Goal: Task Accomplishment & Management: Manage account settings

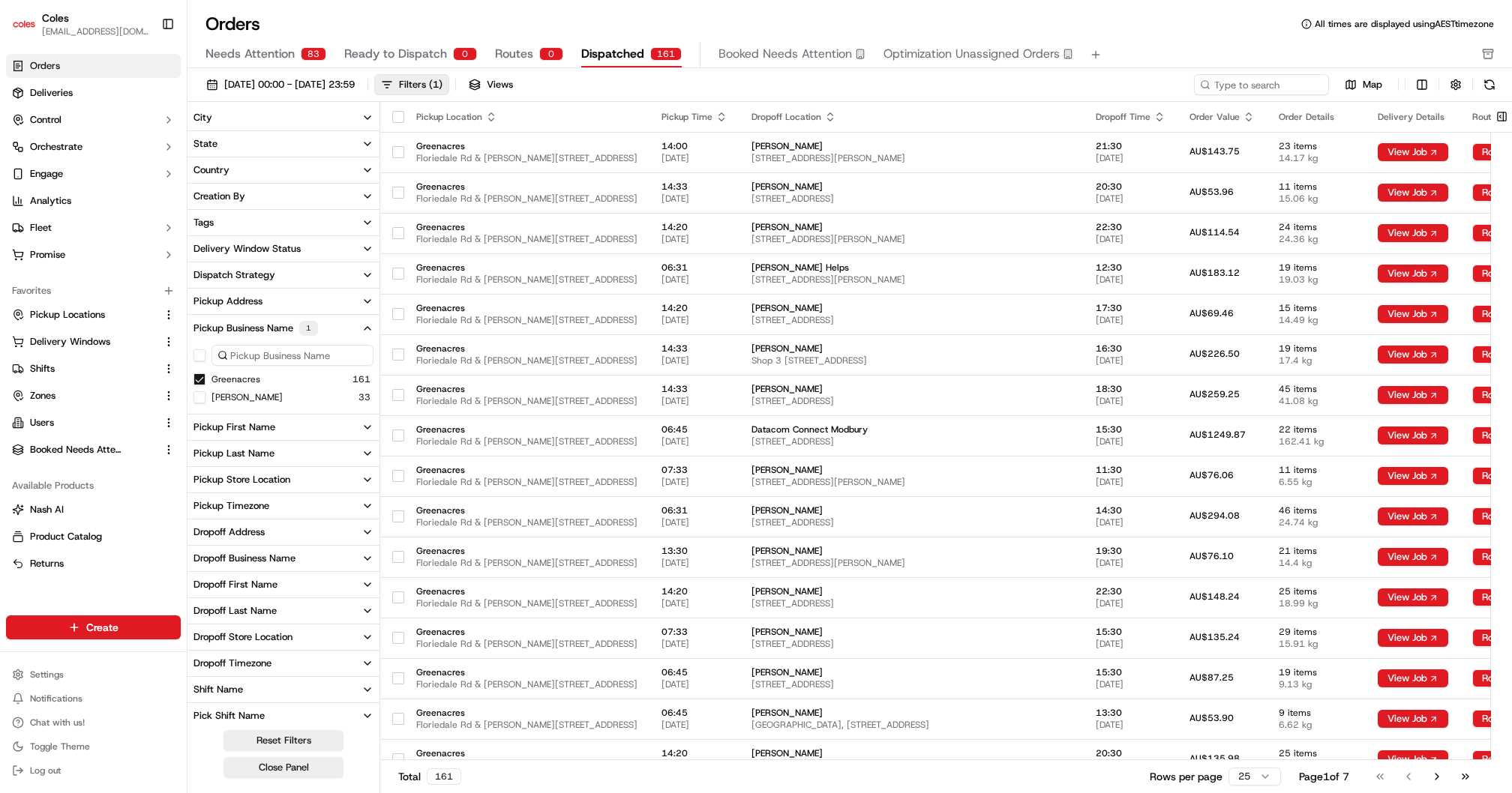
click at [37, 392] on span "Zones" at bounding box center [42, 396] width 25 height 14
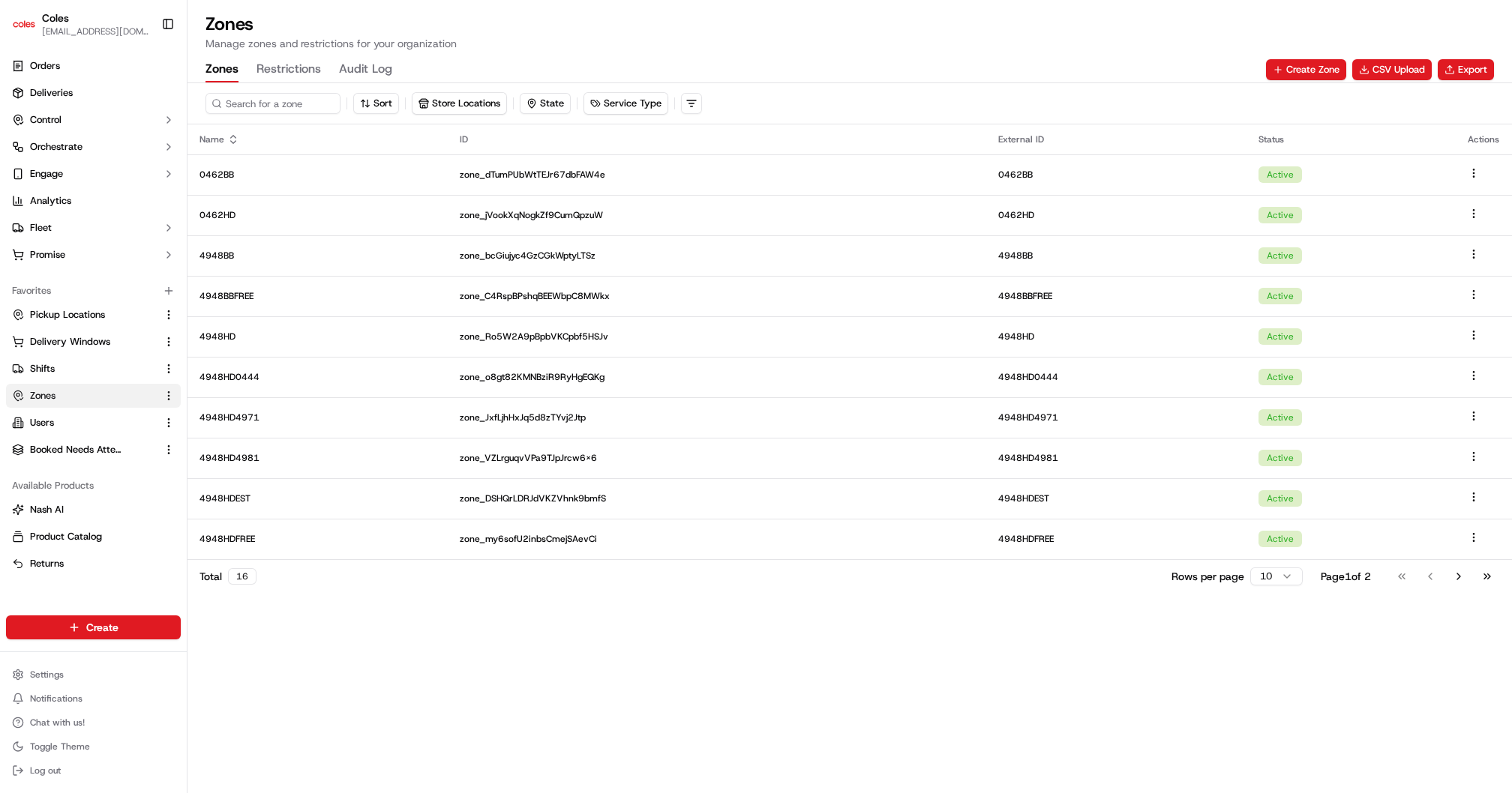
click at [1477, 69] on button "Export" at bounding box center [1466, 70] width 56 height 21
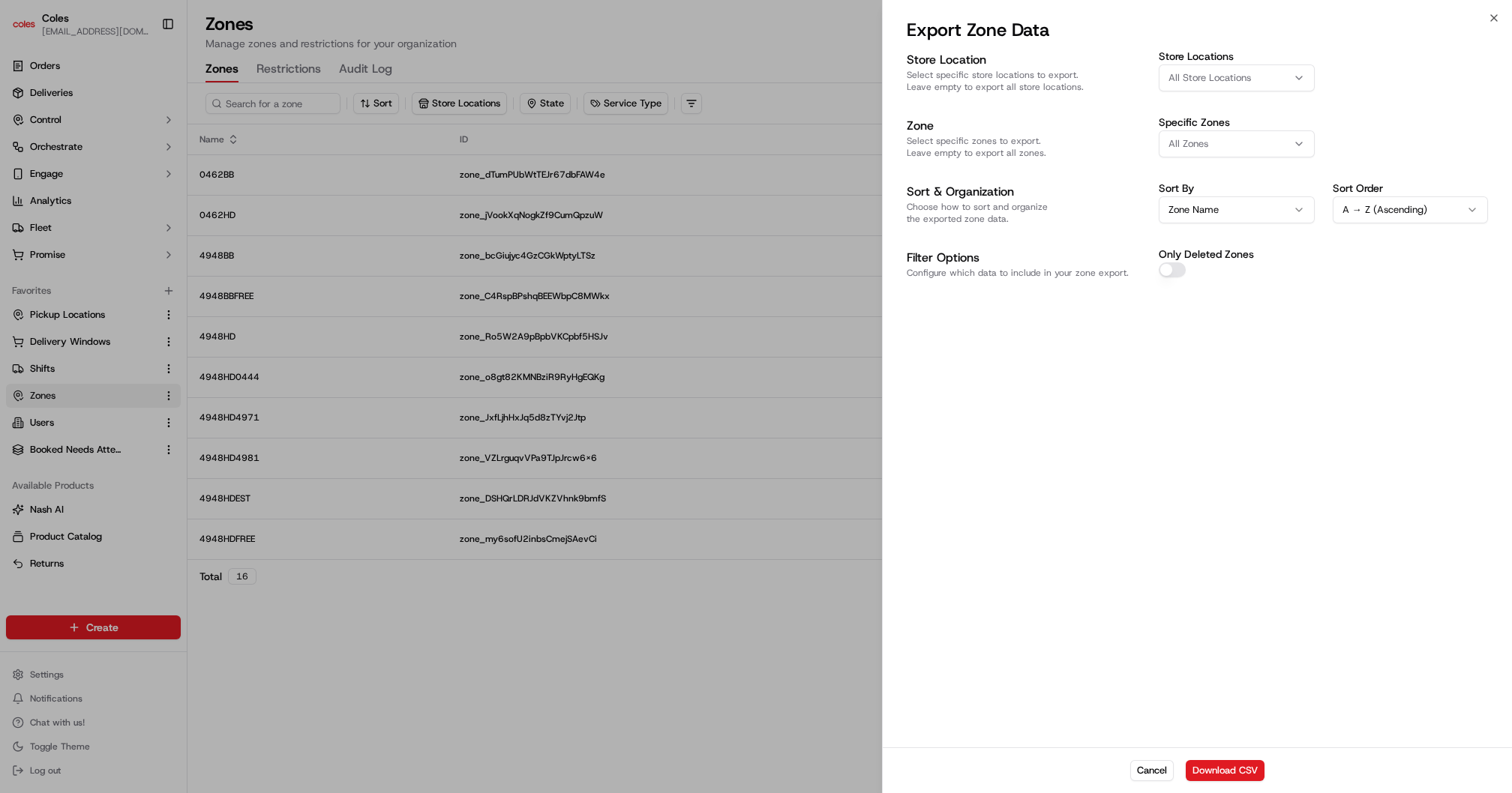
click at [1201, 72] on span "All Store Locations" at bounding box center [1209, 78] width 82 height 14
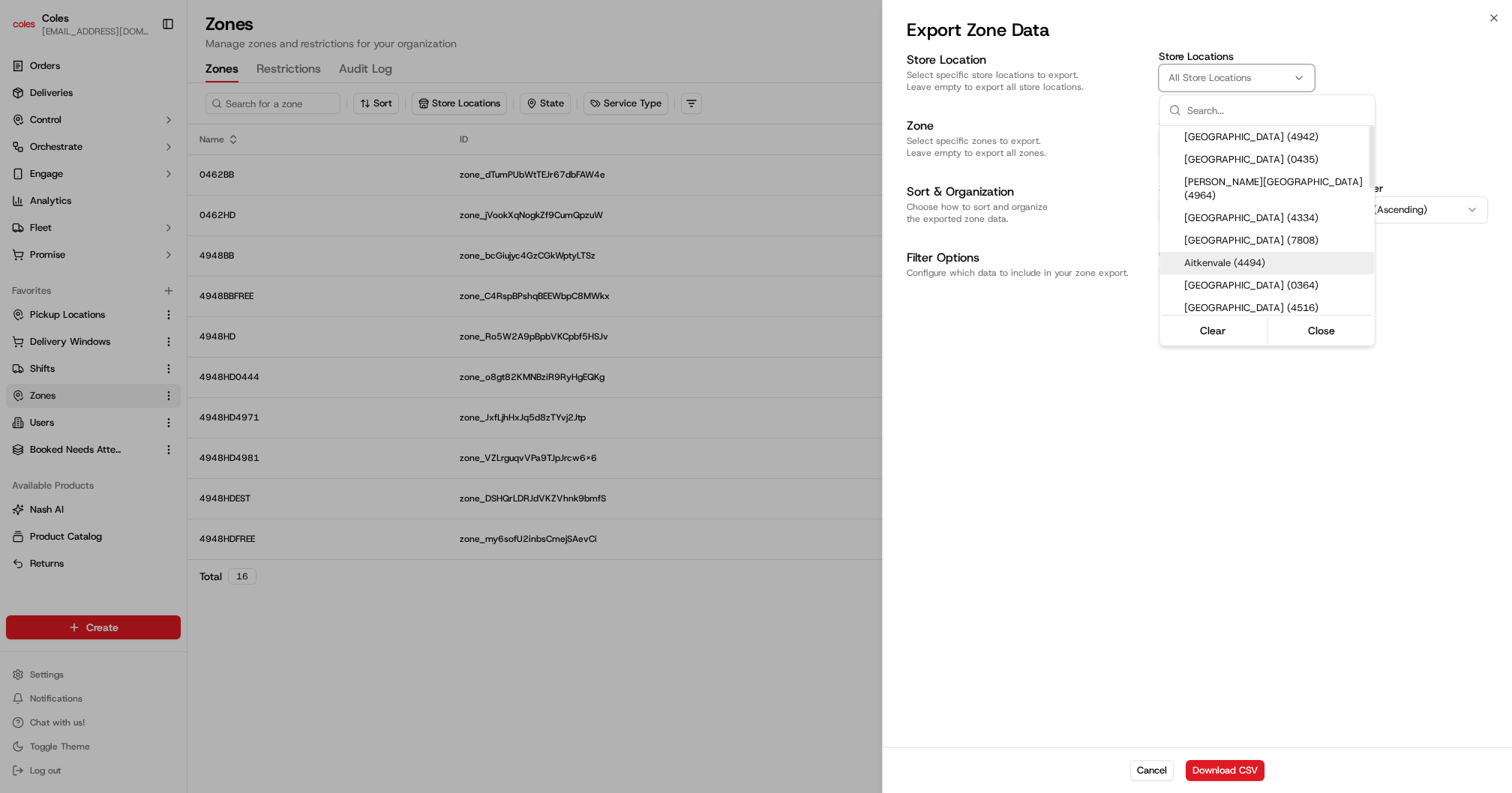
click at [1100, 448] on div at bounding box center [756, 396] width 1512 height 793
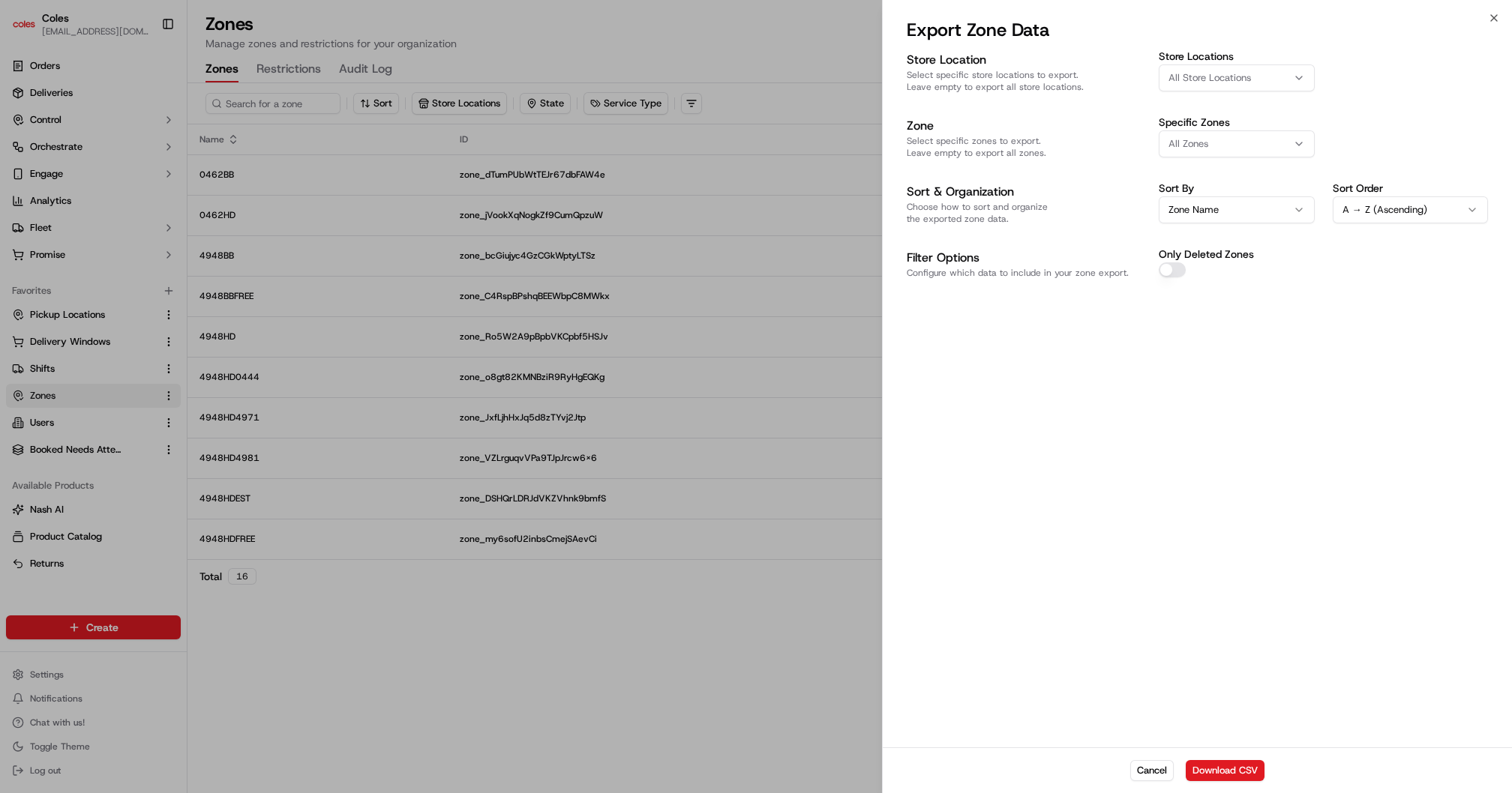
click at [1217, 772] on button "Download CSV" at bounding box center [1225, 771] width 78 height 21
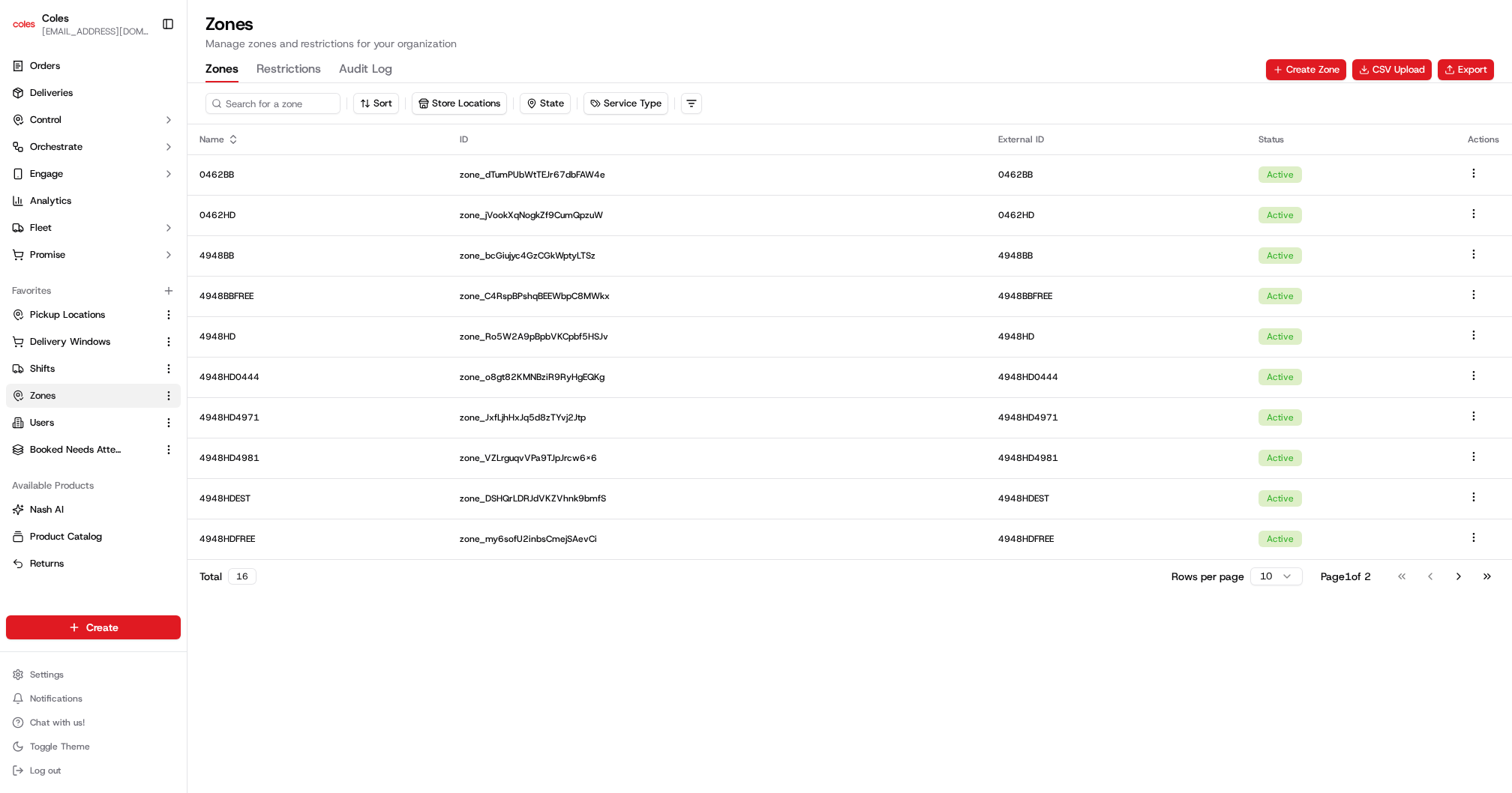
click at [56, 360] on button "Shifts" at bounding box center [93, 368] width 175 height 24
click at [40, 371] on span "Shifts" at bounding box center [42, 369] width 24 height 14
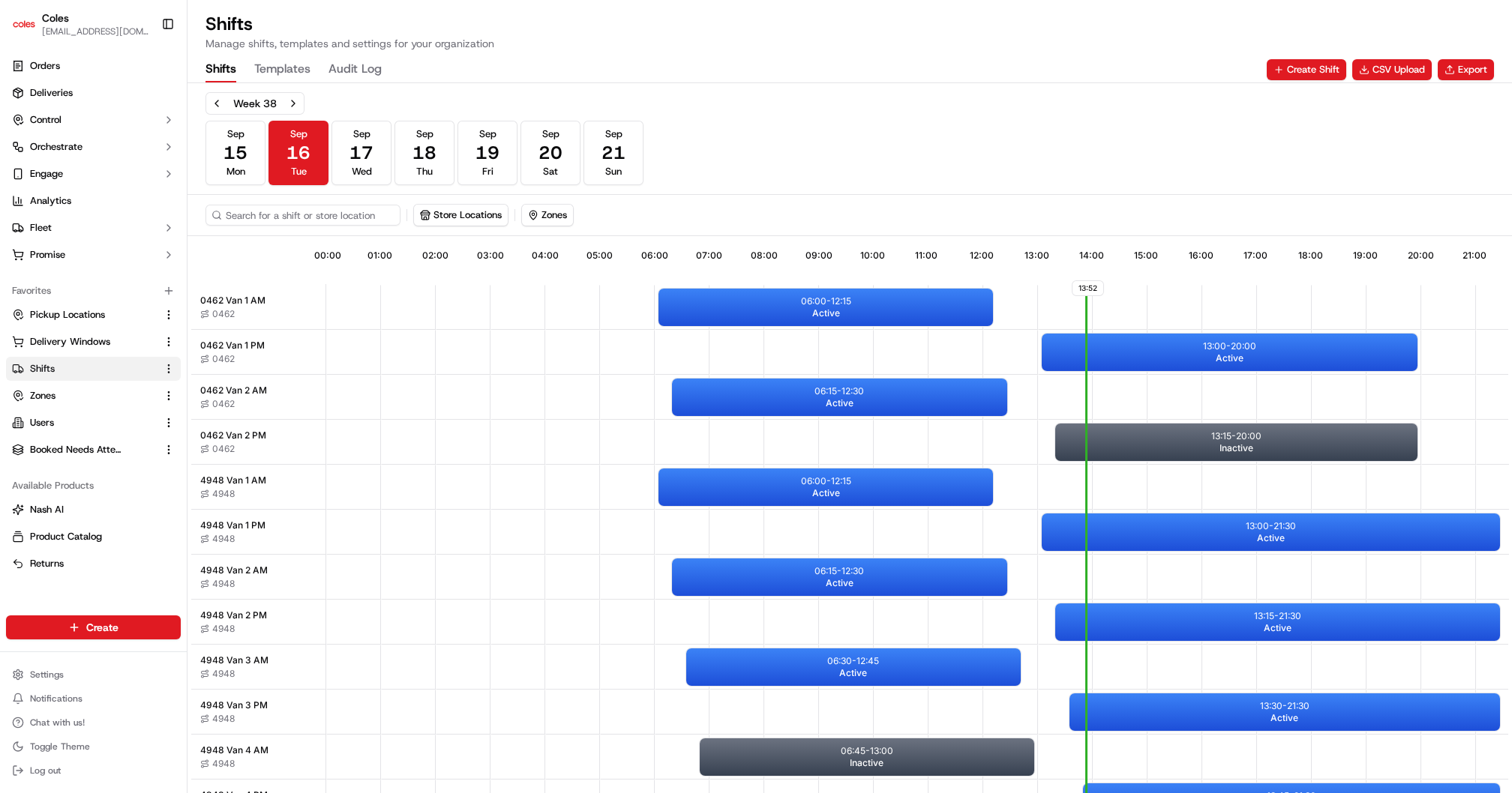
click at [1468, 71] on button "Export" at bounding box center [1466, 70] width 56 height 21
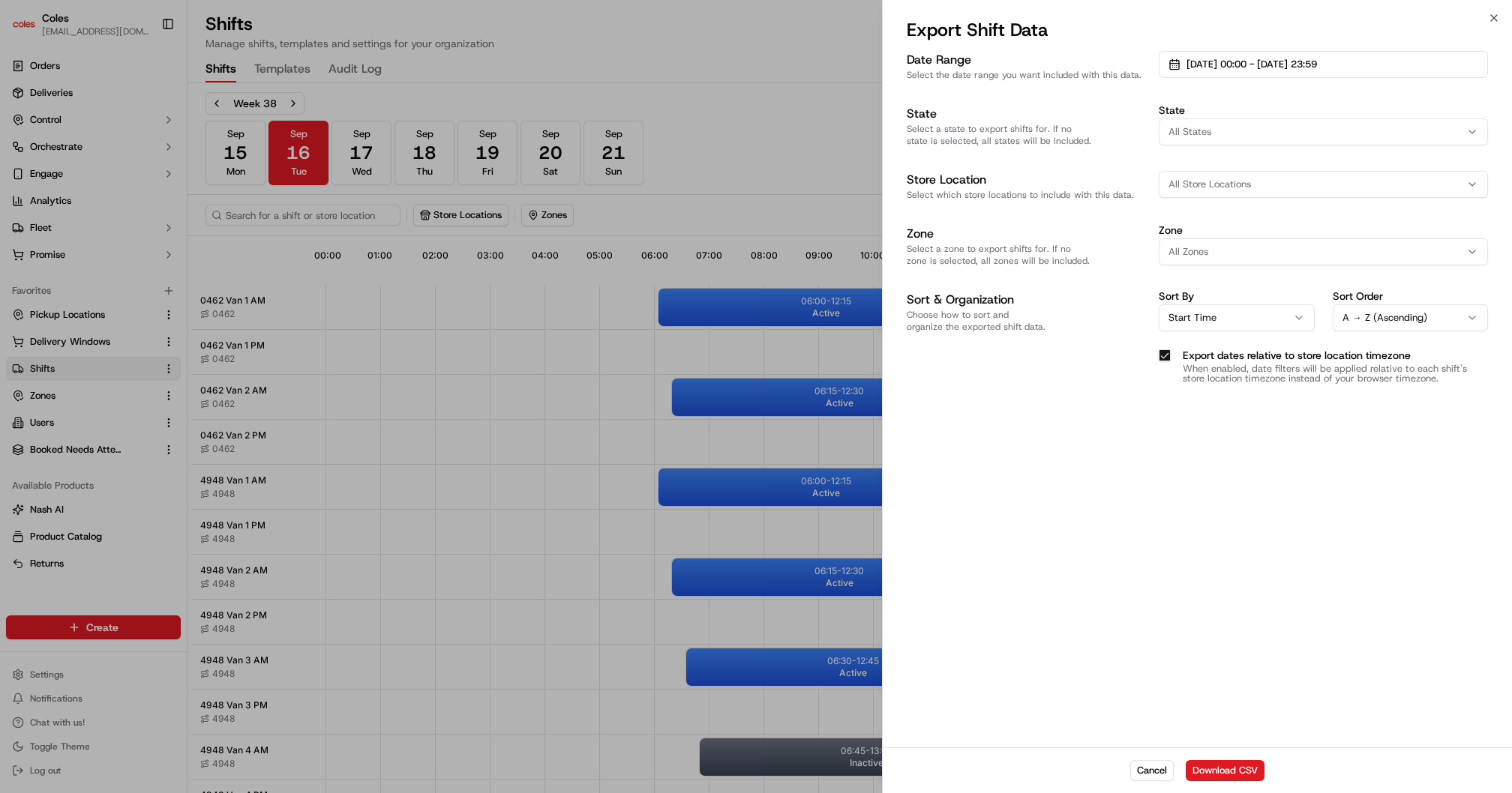
click at [1228, 69] on span "[DATE] 00:00 - [DATE] 23:59" at bounding box center [1251, 65] width 130 height 14
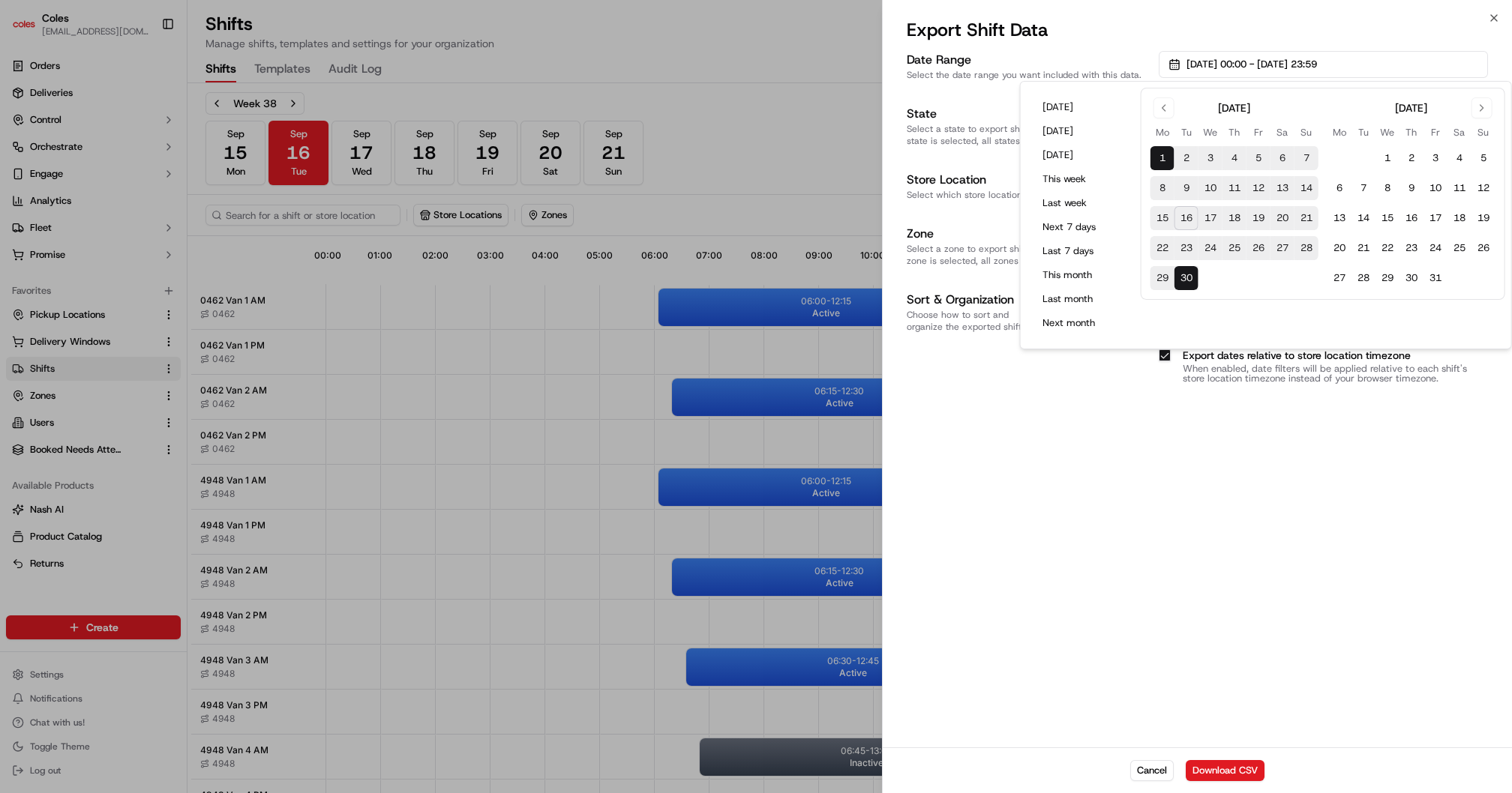
click at [1211, 190] on button "10" at bounding box center [1210, 187] width 24 height 24
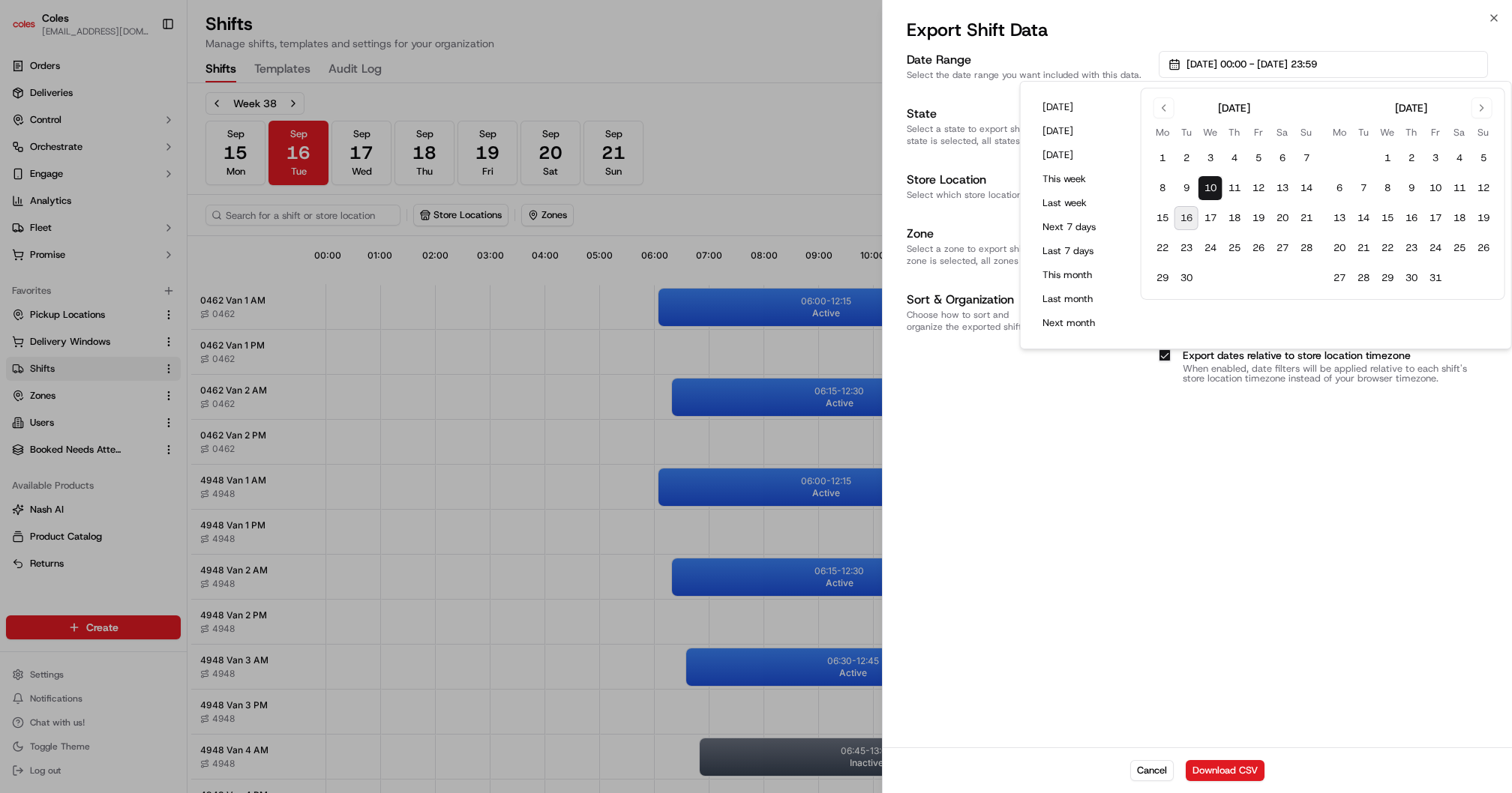
click at [1306, 190] on button "14" at bounding box center [1306, 187] width 24 height 24
click at [1301, 603] on div "Date Range Select the date range you want included with this data. [DATE] 00:00…" at bounding box center [1197, 398] width 629 height 699
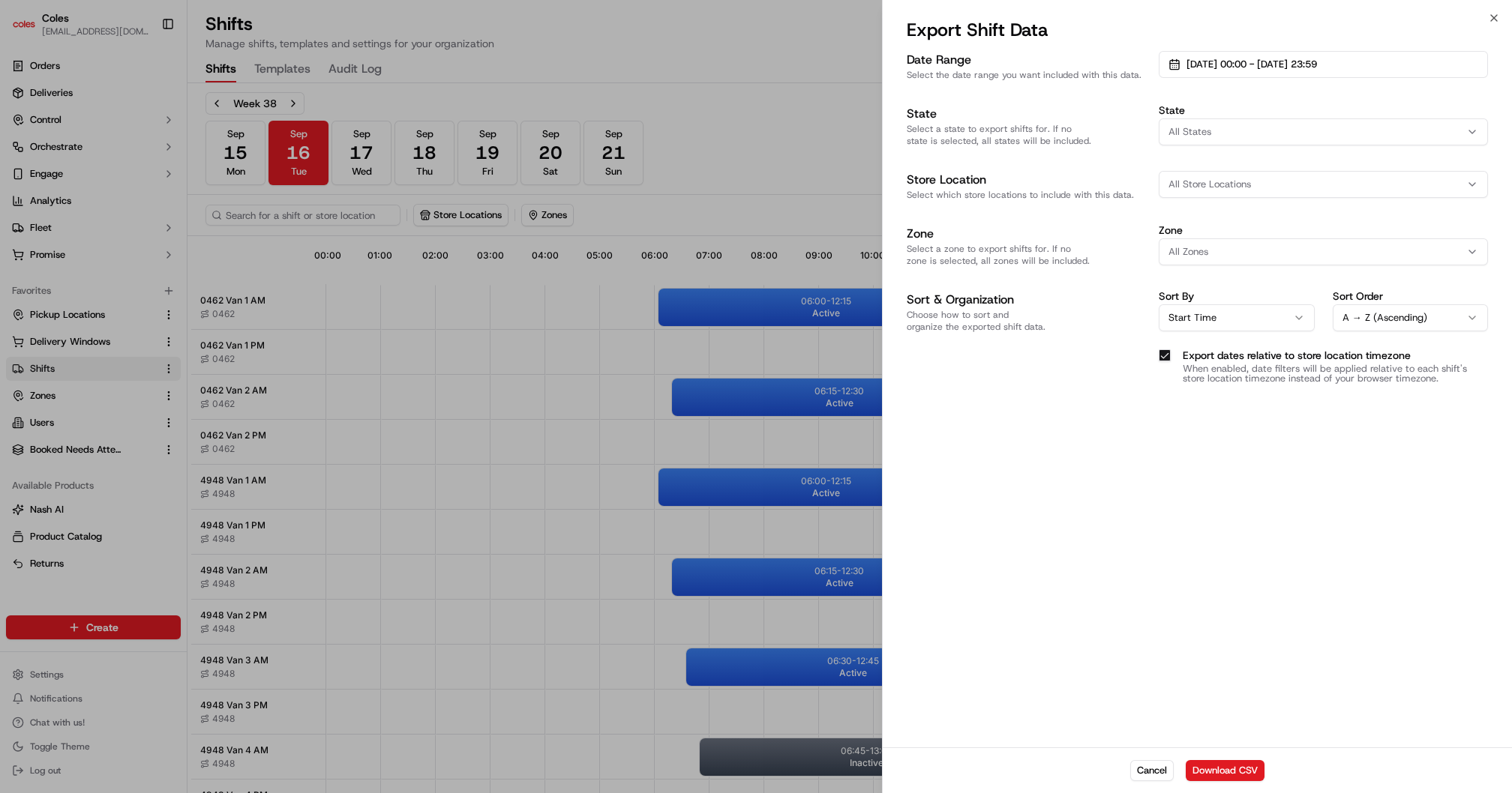
click at [1225, 179] on span "All Store Locations" at bounding box center [1209, 184] width 82 height 14
type input "0462"
click at [1216, 244] on span "[PERSON_NAME] (0462)" at bounding box center [1277, 244] width 184 height 14
click at [1145, 577] on div at bounding box center [756, 396] width 1512 height 793
click at [1206, 776] on button "Download CSV" at bounding box center [1225, 771] width 78 height 21
